Goal: Task Accomplishment & Management: Manage account settings

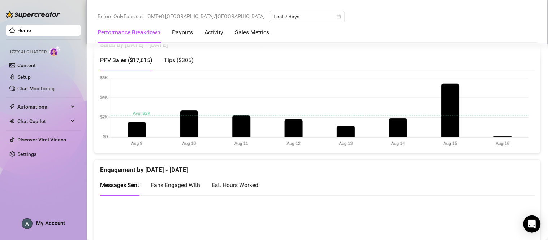
scroll to position [366, 0]
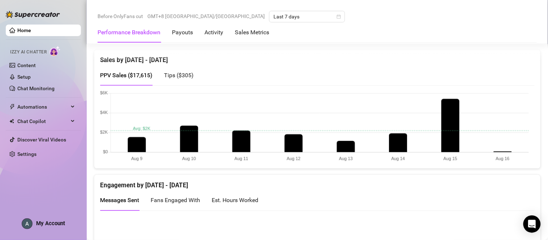
click at [503, 150] on canvas at bounding box center [314, 127] width 429 height 72
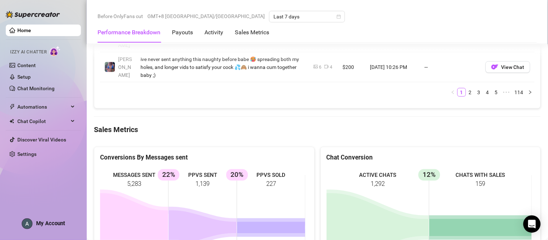
scroll to position [1203, 0]
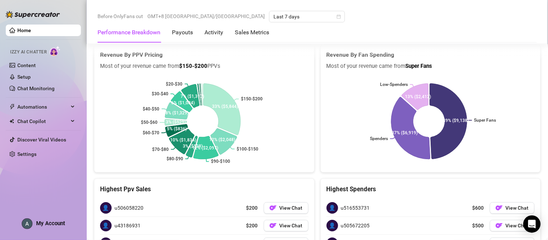
click at [62, 222] on span "My Account" at bounding box center [50, 223] width 29 height 7
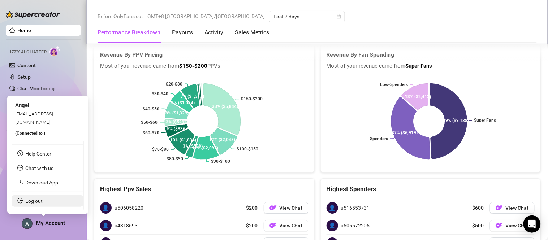
click at [43, 200] on link "Log out" at bounding box center [33, 201] width 17 height 6
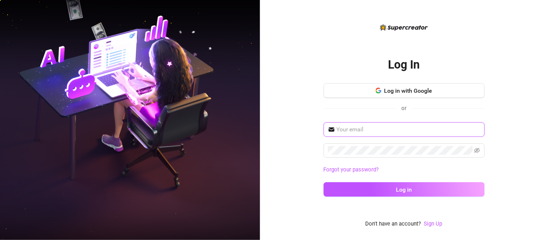
click at [409, 128] on input "text" at bounding box center [409, 129] width 144 height 9
type input "[EMAIL_ADDRESS][DOMAIN_NAME]"
click at [390, 155] on span at bounding box center [404, 150] width 161 height 14
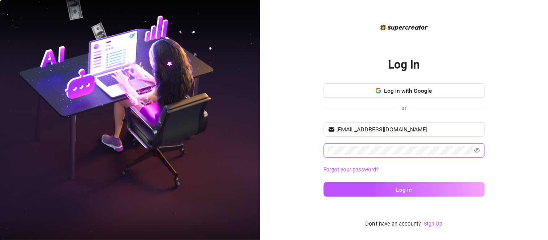
click at [324, 182] on button "Log in" at bounding box center [404, 189] width 161 height 14
